Goal: Find specific page/section: Find specific page/section

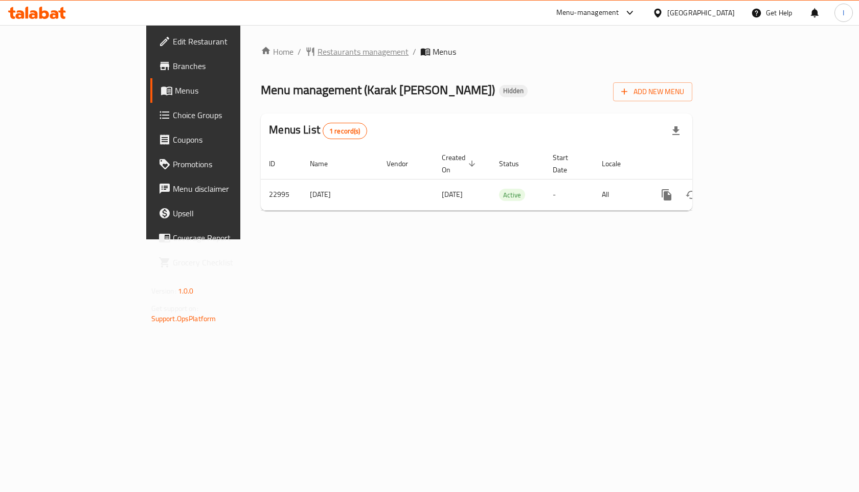
click at [318, 55] on span "Restaurants management" at bounding box center [363, 52] width 91 height 12
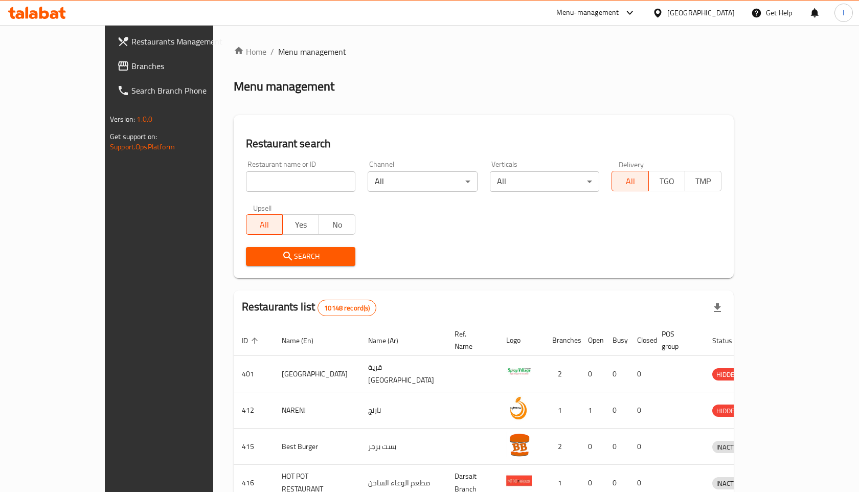
click at [246, 182] on input "search" at bounding box center [301, 181] width 110 height 20
paste input "Shawarma & Flafil [GEOGRAPHIC_DATA]"
click button "Search" at bounding box center [301, 256] width 110 height 19
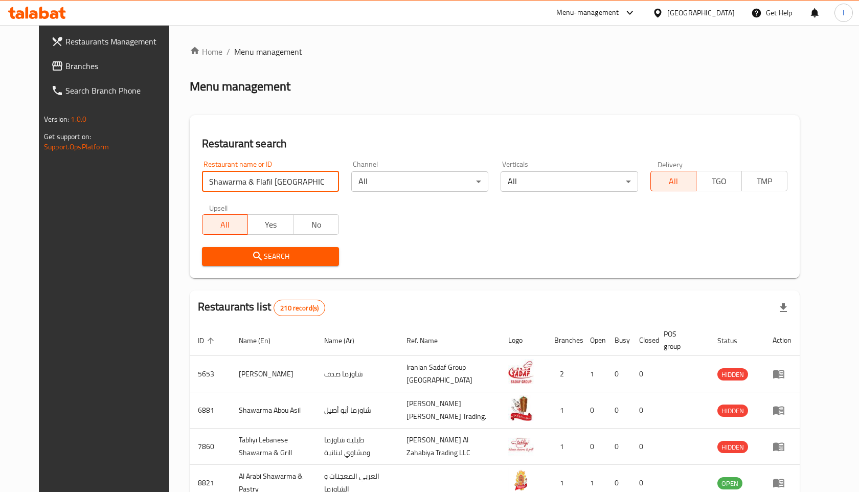
drag, startPoint x: 247, startPoint y: 181, endPoint x: 222, endPoint y: 183, distance: 25.2
click at [222, 183] on input "Shawarma & Flafil [GEOGRAPHIC_DATA]" at bounding box center [270, 181] width 137 height 20
click button "Search" at bounding box center [270, 256] width 137 height 19
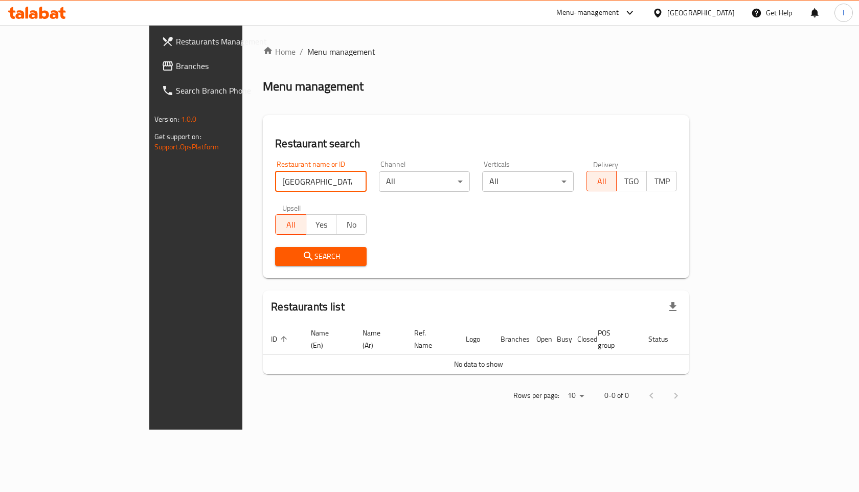
type input "[GEOGRAPHIC_DATA]"
click button "Search" at bounding box center [321, 256] width 92 height 19
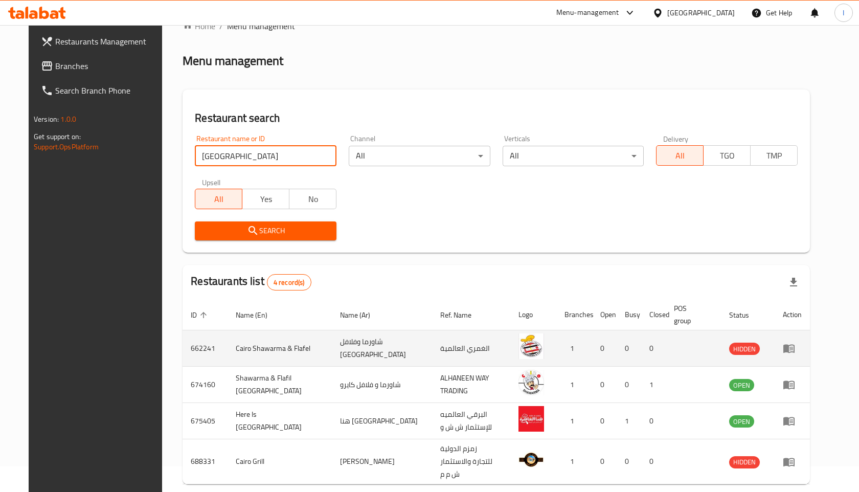
scroll to position [53, 0]
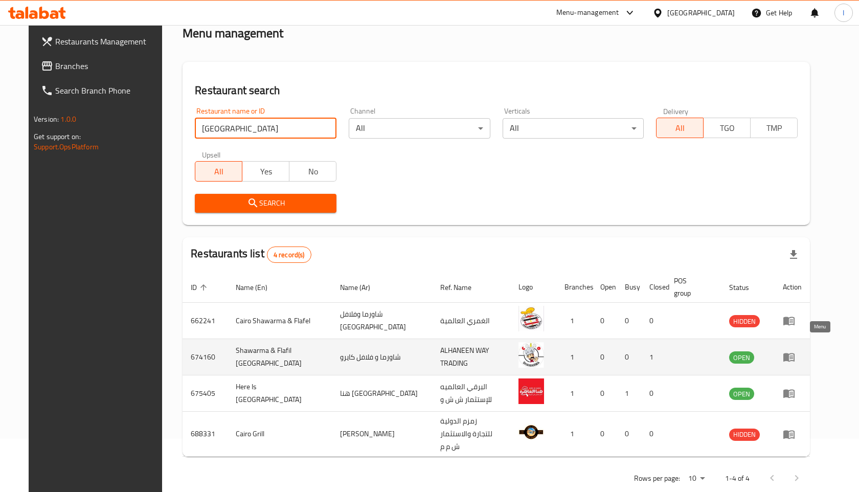
click at [795, 351] on icon "enhanced table" at bounding box center [789, 357] width 12 height 12
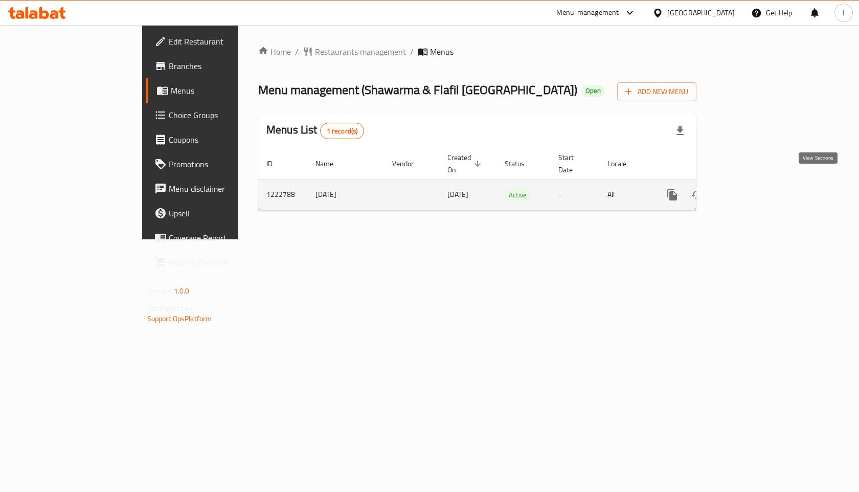
click at [751, 190] on icon "enhanced table" at bounding box center [746, 194] width 9 height 9
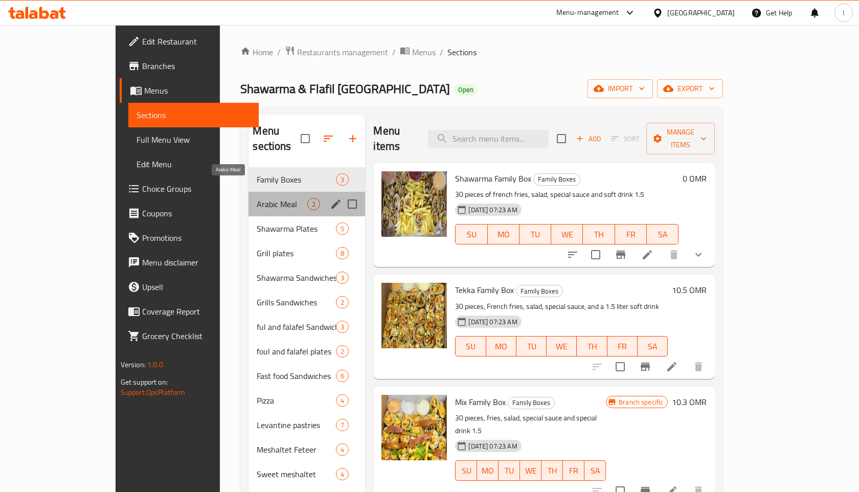
click at [257, 198] on span "Arabic Meal" at bounding box center [282, 204] width 51 height 12
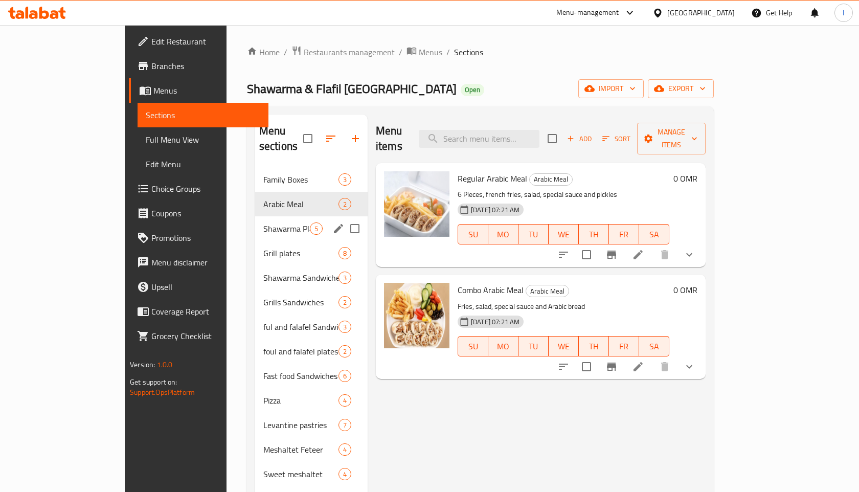
click at [255, 220] on div "Shawarma Plates 5" at bounding box center [311, 228] width 113 height 25
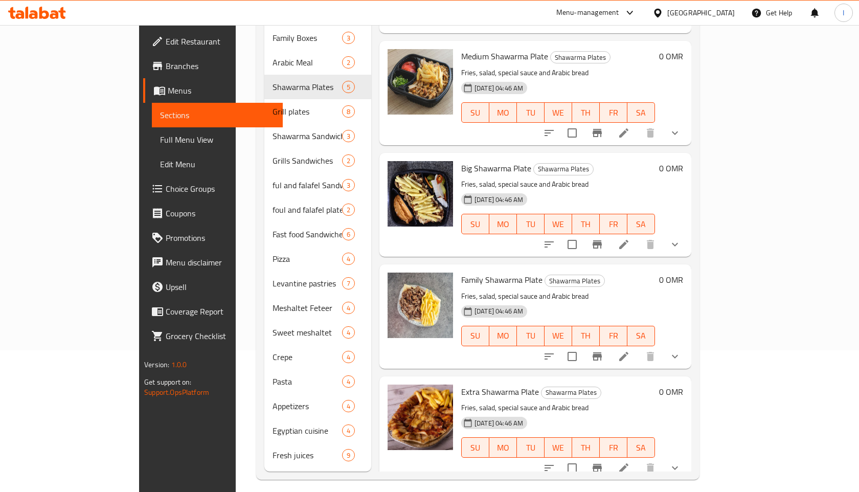
scroll to position [143, 0]
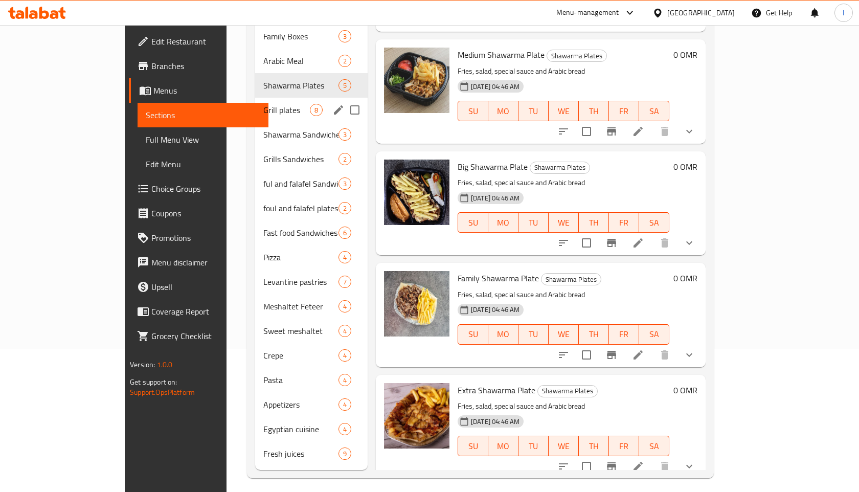
click at [263, 104] on span "Grill plates" at bounding box center [286, 110] width 47 height 12
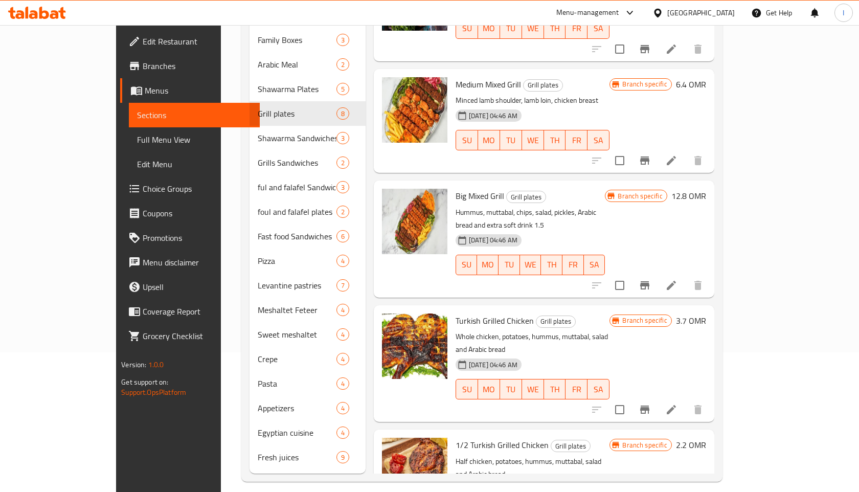
scroll to position [143, 0]
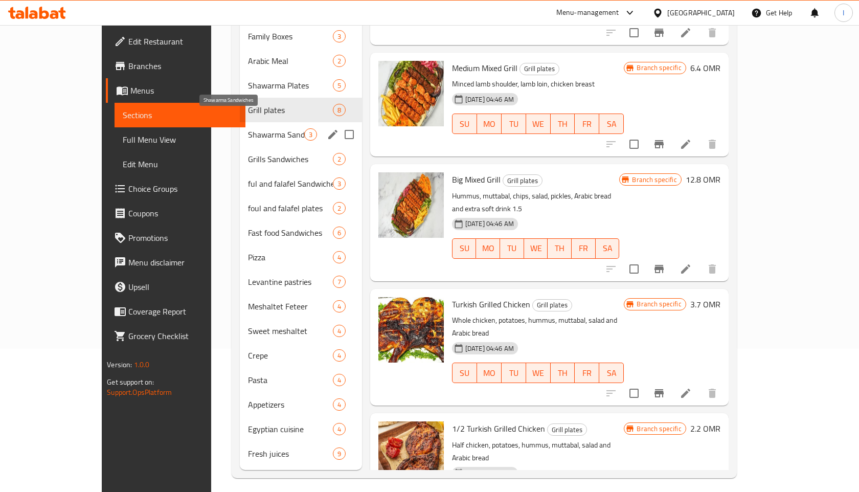
click at [248, 128] on span "Shawarma Sandwiches" at bounding box center [276, 134] width 56 height 12
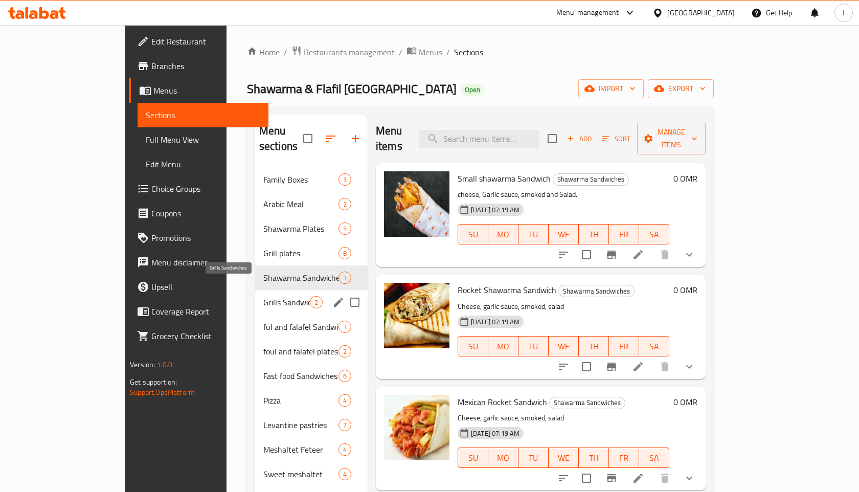
click at [263, 296] on span "Grills Sandwiches" at bounding box center [286, 302] width 47 height 12
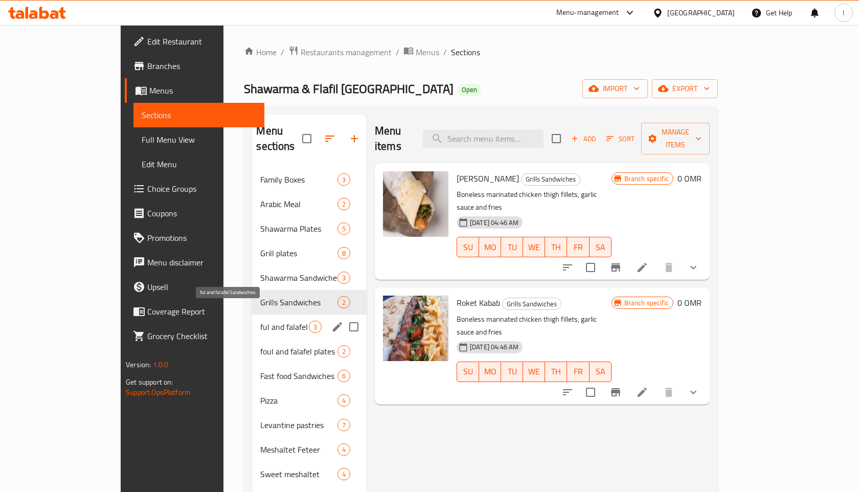
click at [260, 321] on span "ful and falafel Sandwiches" at bounding box center [284, 327] width 48 height 12
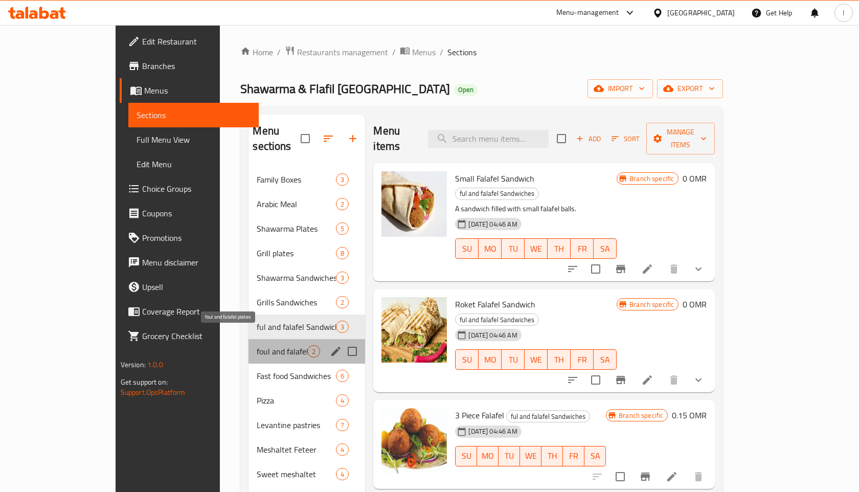
click at [257, 345] on span "foul and falafel plates" at bounding box center [282, 351] width 51 height 12
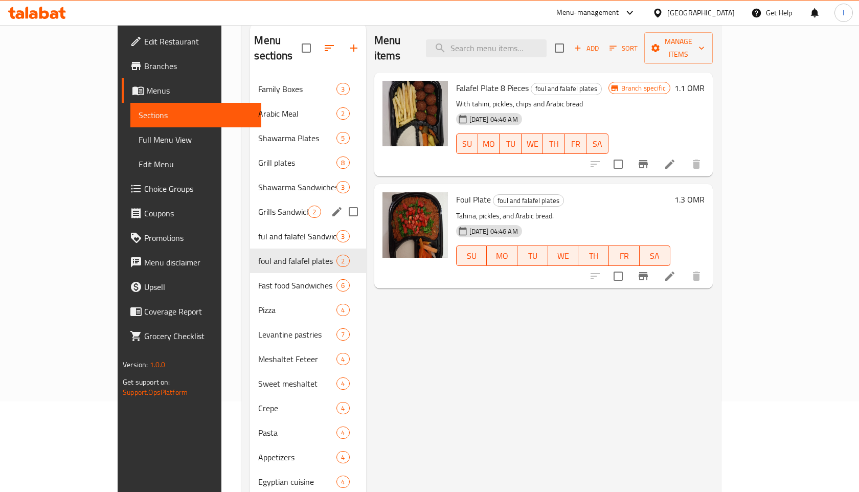
scroll to position [114, 0]
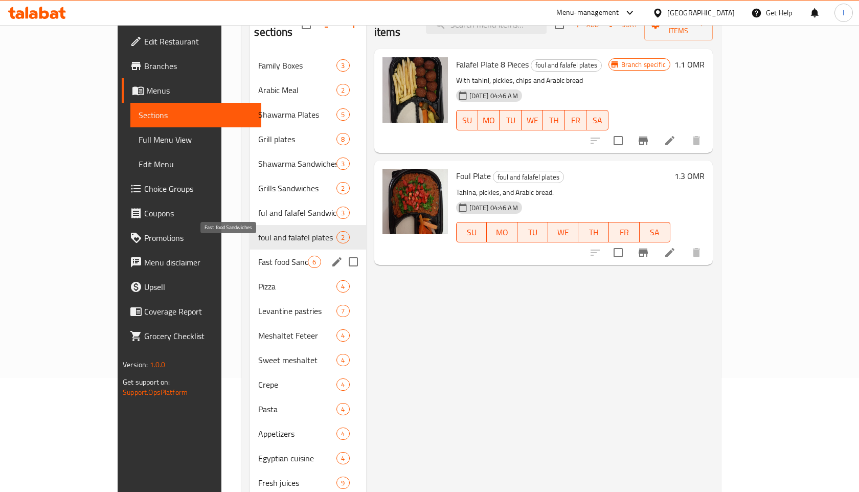
click at [258, 256] on span "Fast food Sandwiches" at bounding box center [283, 262] width 50 height 12
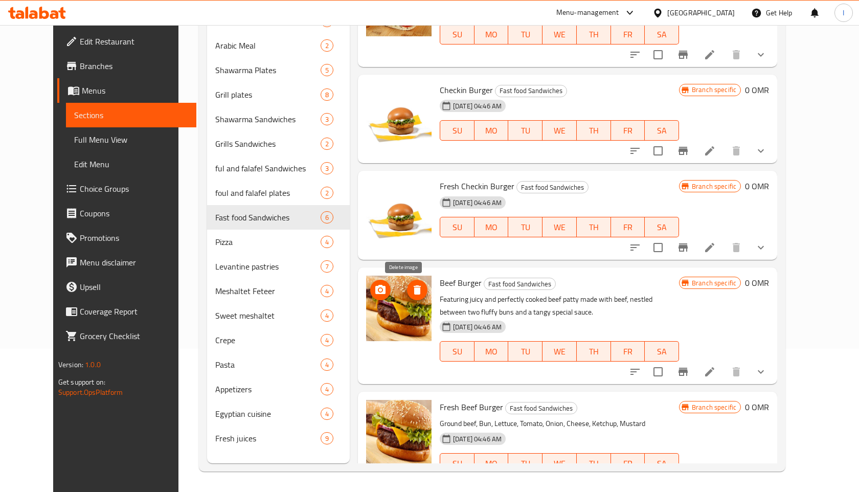
scroll to position [186, 0]
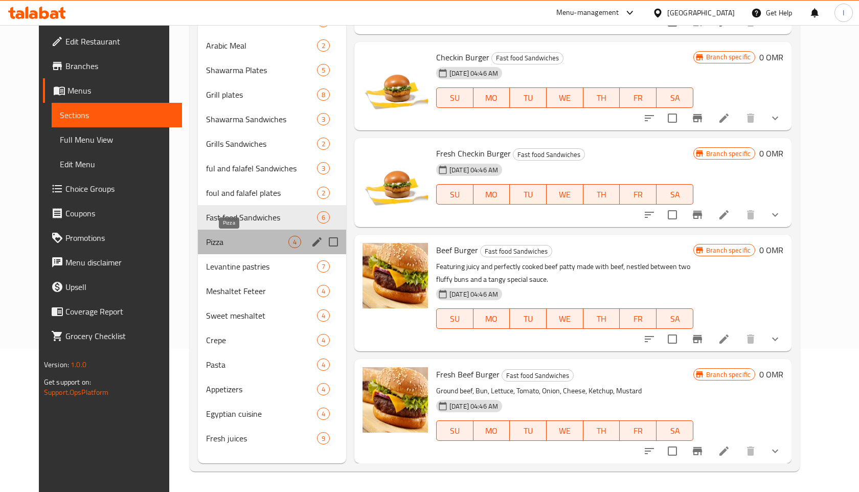
click at [206, 247] on span "Pizza" at bounding box center [247, 242] width 82 height 12
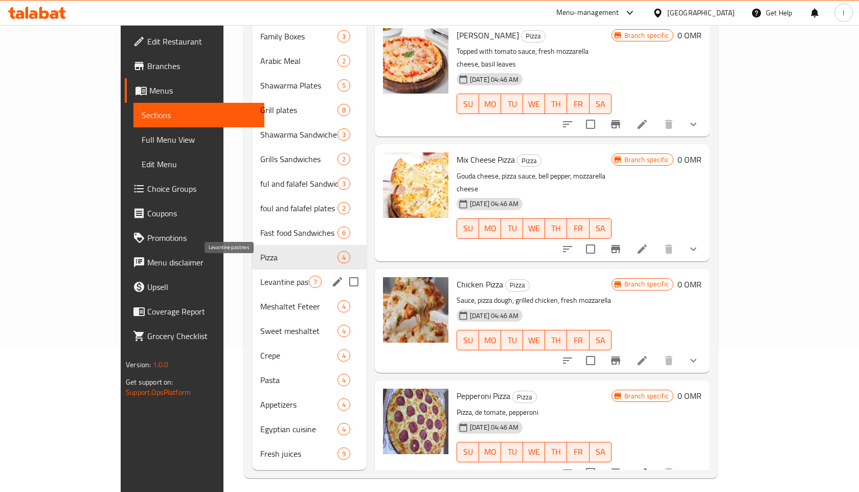
click at [260, 276] on span "Levantine pastries" at bounding box center [284, 282] width 48 height 12
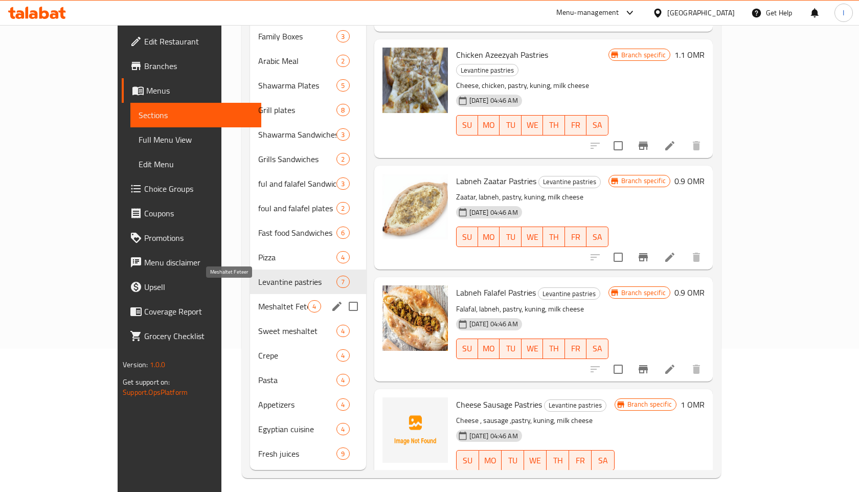
click at [258, 300] on span "Meshaltet Feteer" at bounding box center [283, 306] width 50 height 12
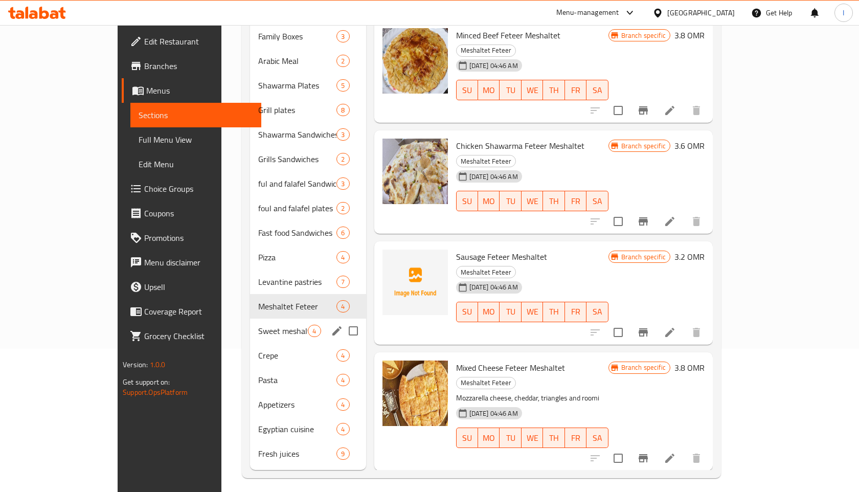
click at [250, 323] on div "Sweet meshaltet 4" at bounding box center [308, 331] width 116 height 25
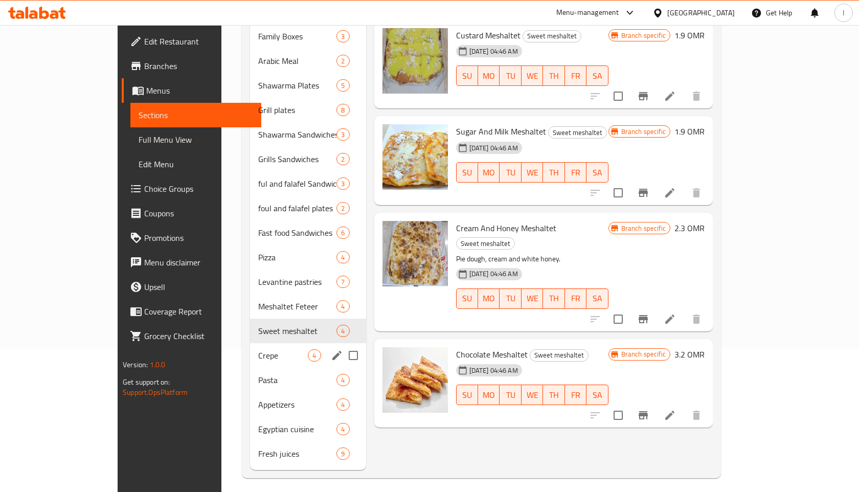
click at [258, 349] on span "Crepe" at bounding box center [283, 355] width 50 height 12
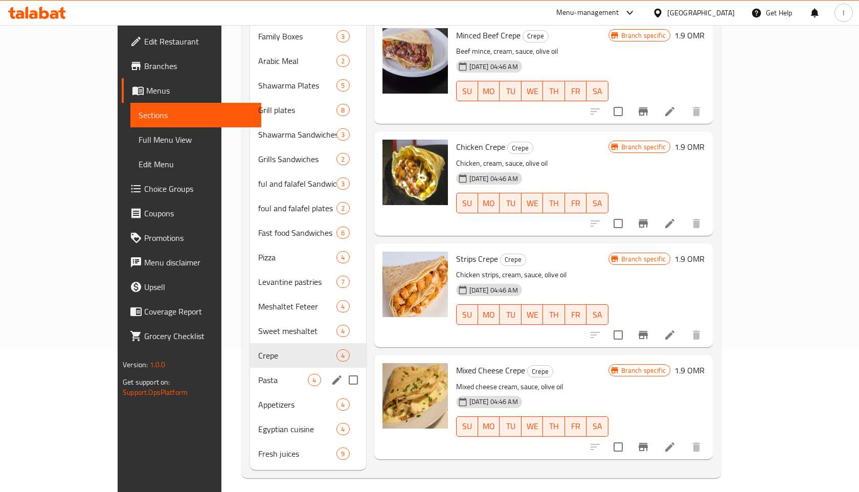
click at [258, 374] on span "Pasta" at bounding box center [283, 380] width 50 height 12
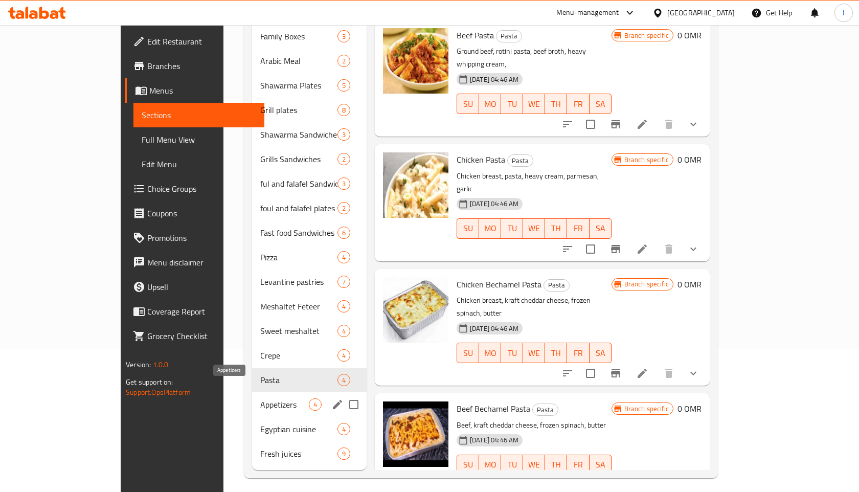
click at [260, 398] on span "Appetizers" at bounding box center [284, 404] width 48 height 12
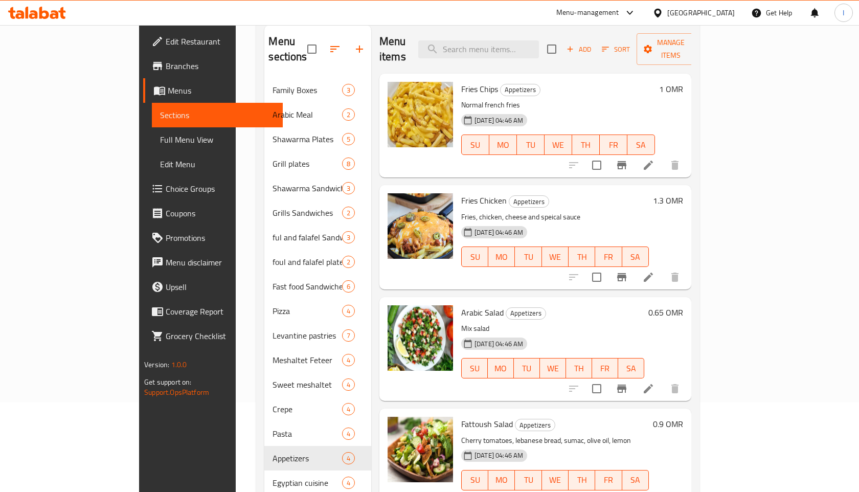
scroll to position [143, 0]
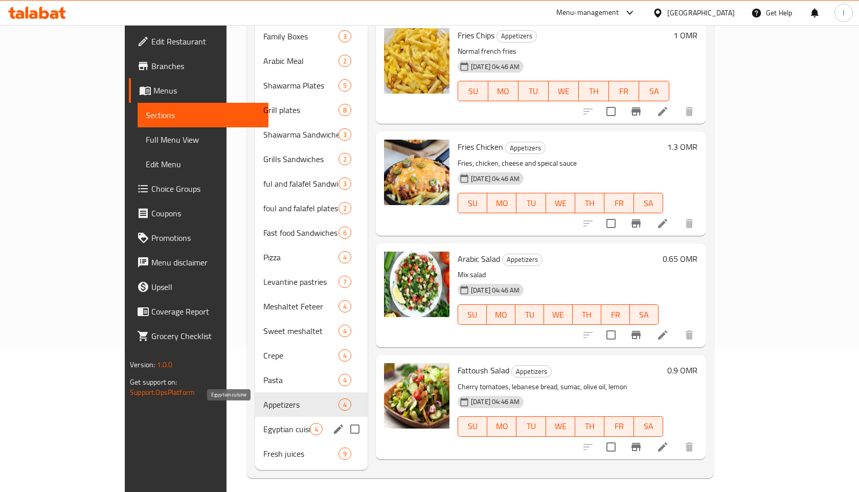
click at [263, 423] on span "Egyptian cuisine" at bounding box center [286, 429] width 47 height 12
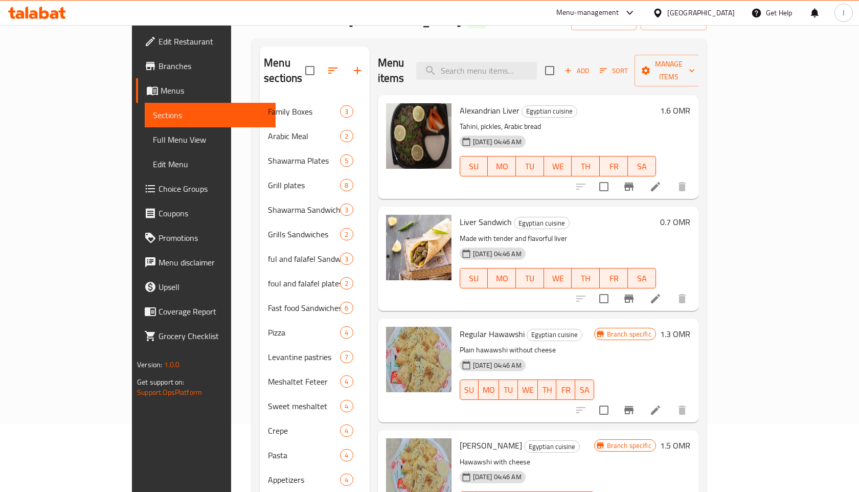
scroll to position [143, 0]
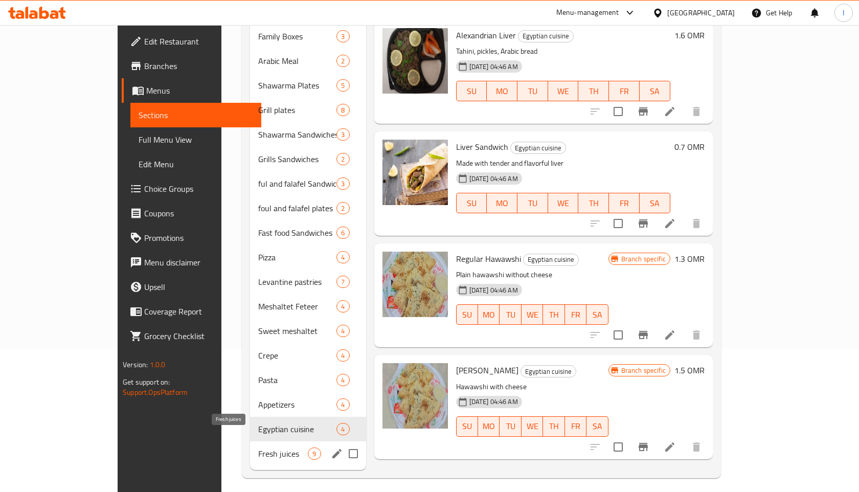
click at [258, 448] on span "Fresh juices" at bounding box center [283, 454] width 50 height 12
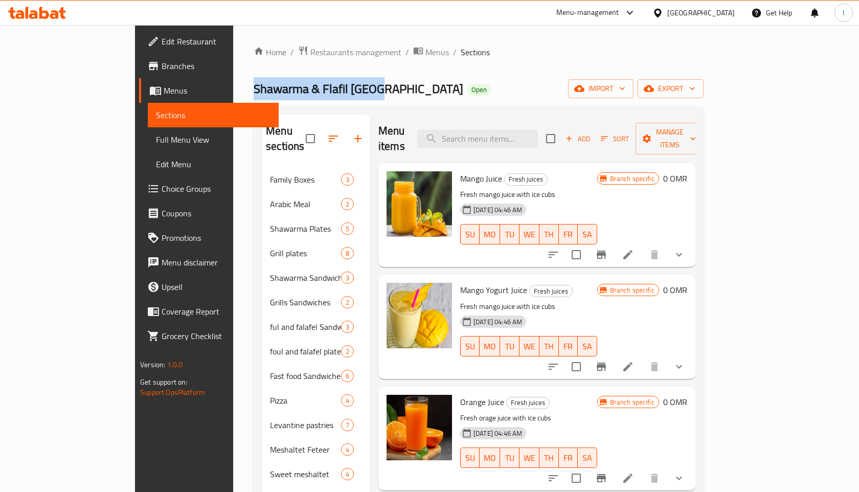
drag, startPoint x: 167, startPoint y: 89, endPoint x: 283, endPoint y: 92, distance: 116.7
click at [283, 92] on span "Shawarma & Flafil [GEOGRAPHIC_DATA]" at bounding box center [359, 88] width 210 height 23
copy span "Shawarma & Flafil [GEOGRAPHIC_DATA]"
click at [486, 66] on div "Home / Restaurants management / Menus / Sections Shawarma & Flafil Cairo Open i…" at bounding box center [479, 334] width 450 height 576
click at [162, 71] on span "Branches" at bounding box center [216, 66] width 109 height 12
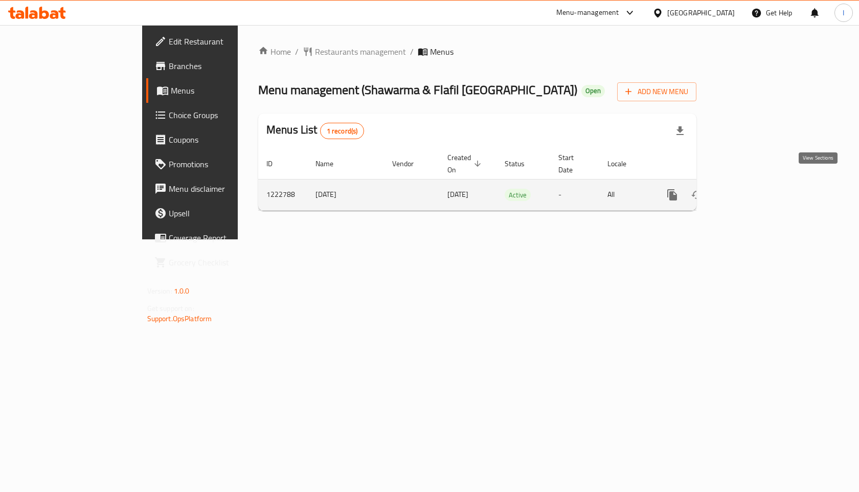
click at [752, 189] on icon "enhanced table" at bounding box center [746, 195] width 12 height 12
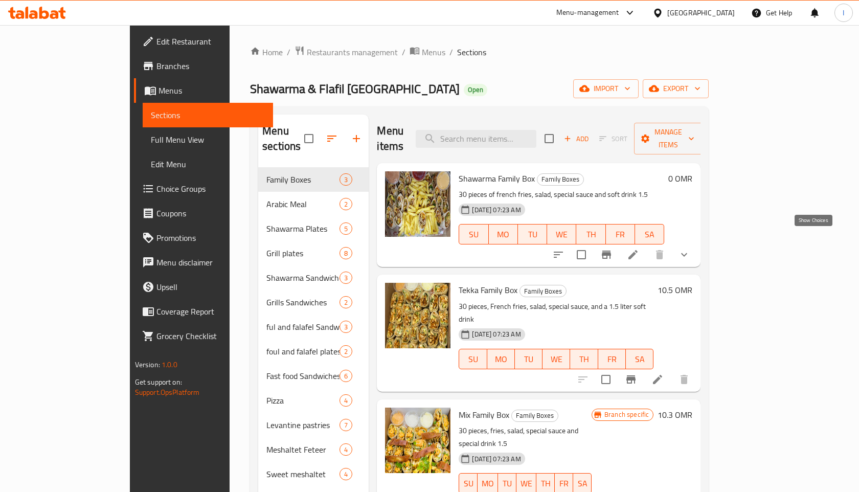
click at [690, 249] on icon "show more" at bounding box center [684, 255] width 12 height 12
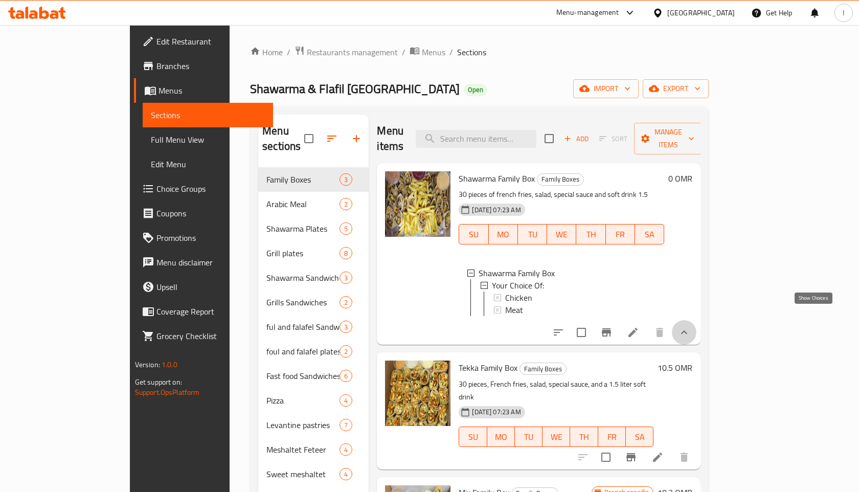
click at [687, 330] on icon "show more" at bounding box center [684, 332] width 6 height 4
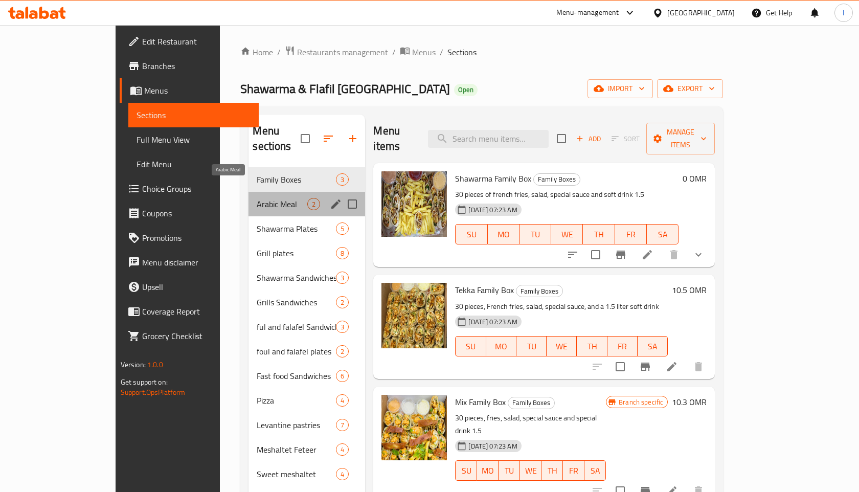
click at [257, 198] on span "Arabic Meal" at bounding box center [282, 204] width 51 height 12
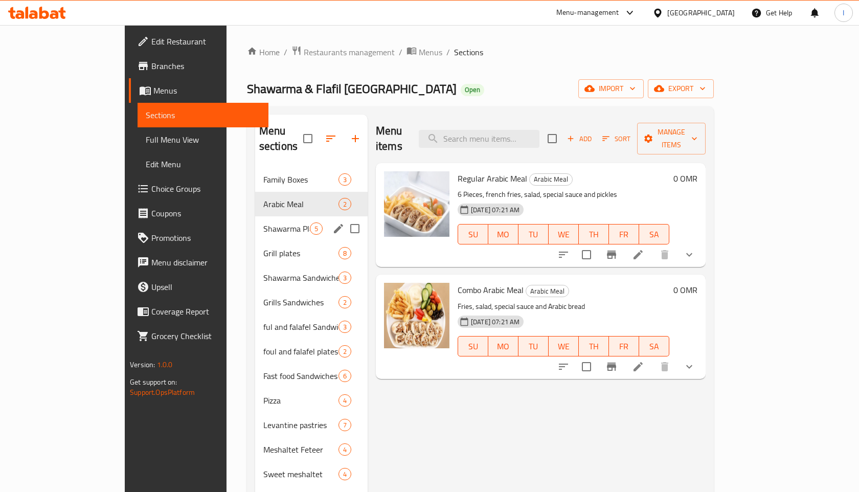
click at [255, 224] on div "Shawarma Plates 5" at bounding box center [311, 228] width 113 height 25
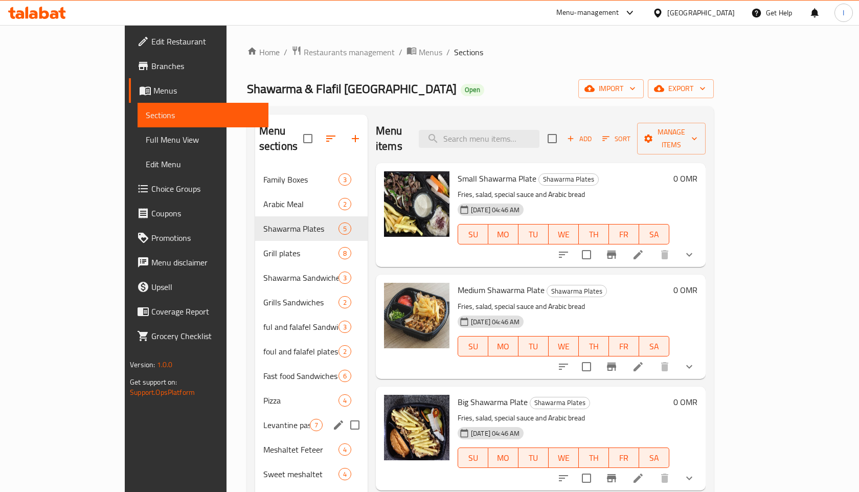
click at [255, 419] on div "Levantine pastries 7" at bounding box center [311, 425] width 113 height 25
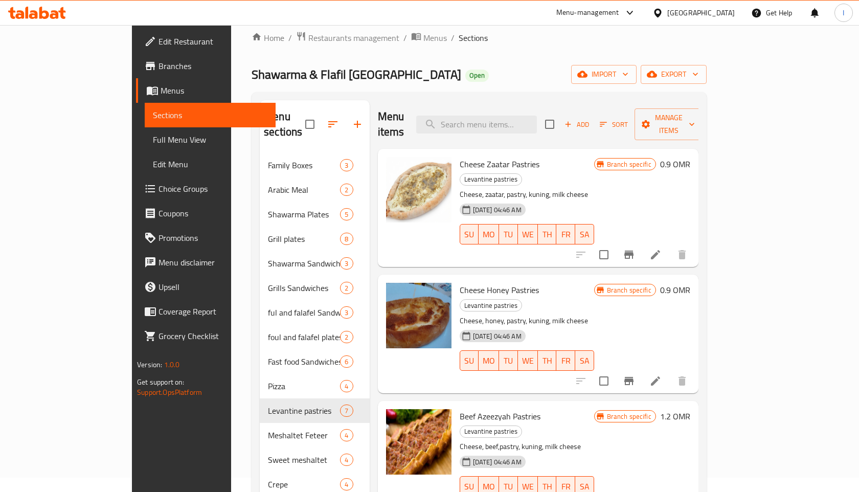
click at [440, 73] on div "Shawarma & Flafil Cairo Open import export" at bounding box center [479, 74] width 455 height 19
click at [554, 43] on ol "Home / Restaurants management / Menus / Sections" at bounding box center [479, 37] width 455 height 13
